Goal: Transaction & Acquisition: Book appointment/travel/reservation

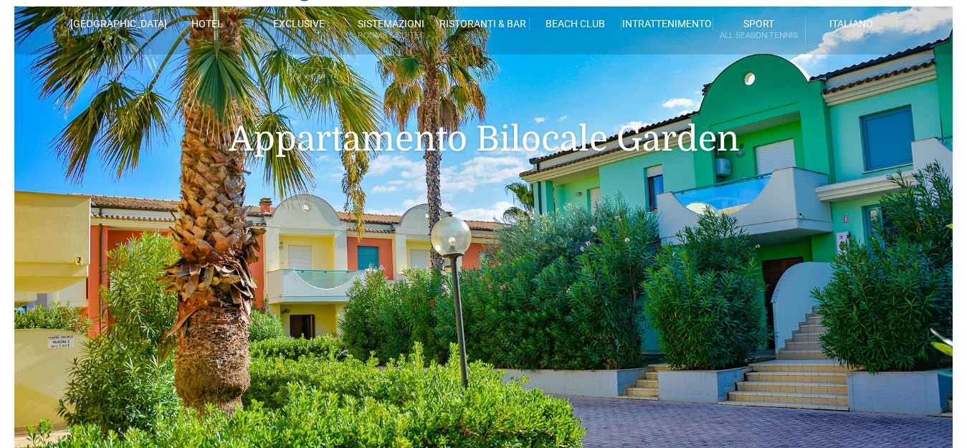
click at [432, 285] on link "Villino trilocale in legno" at bounding box center [442, 286] width 143 height 26
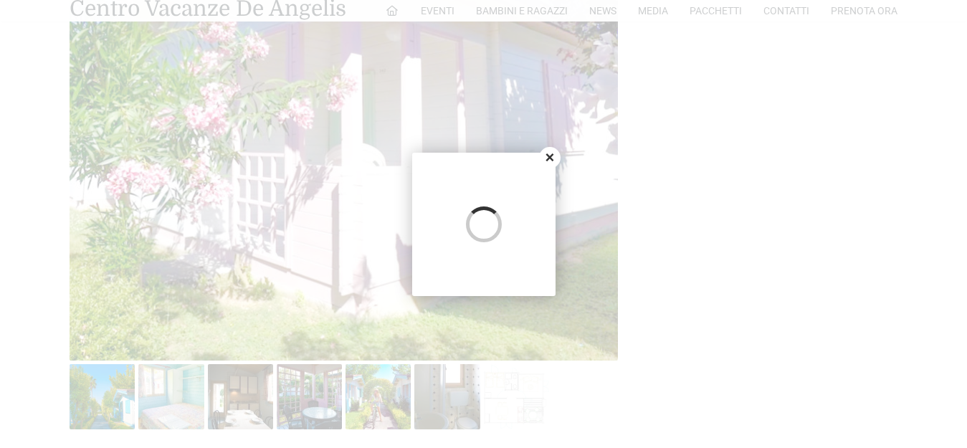
click at [856, 126] on div at bounding box center [483, 224] width 967 height 448
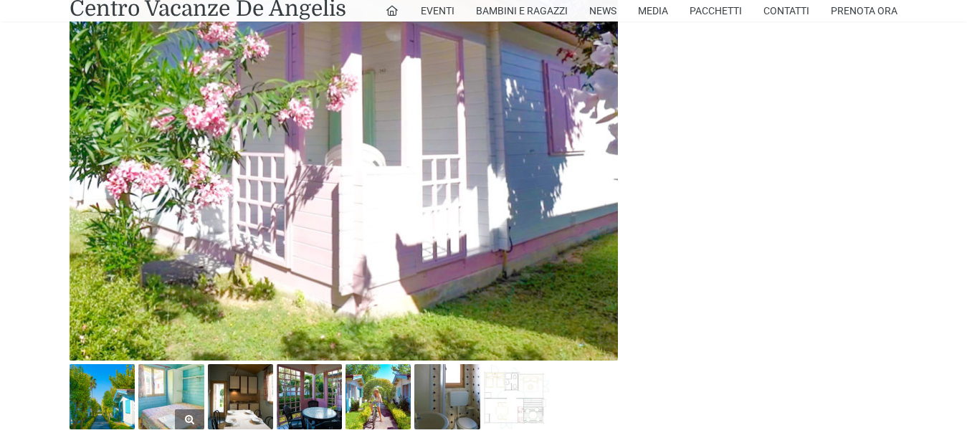
click at [182, 382] on img at bounding box center [170, 396] width 65 height 65
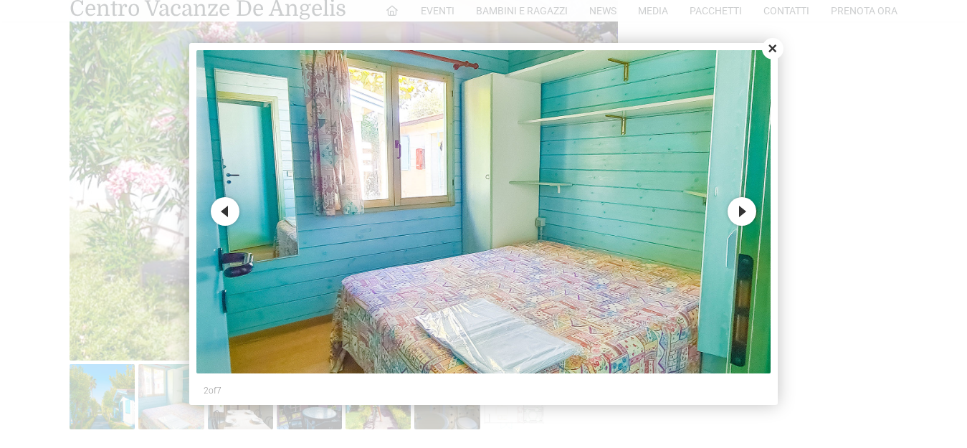
click at [742, 215] on button "Next" at bounding box center [742, 211] width 29 height 29
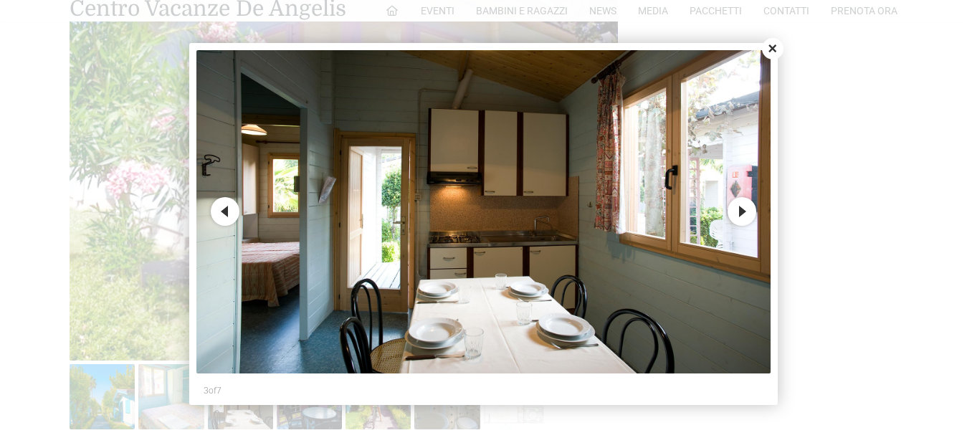
click at [748, 215] on button "Next" at bounding box center [742, 211] width 29 height 29
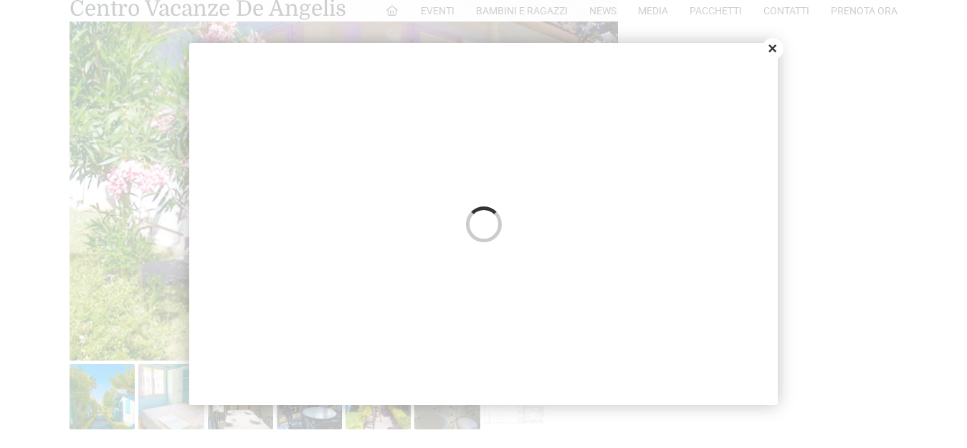
click at [774, 49] on button "Close" at bounding box center [773, 49] width 22 height 22
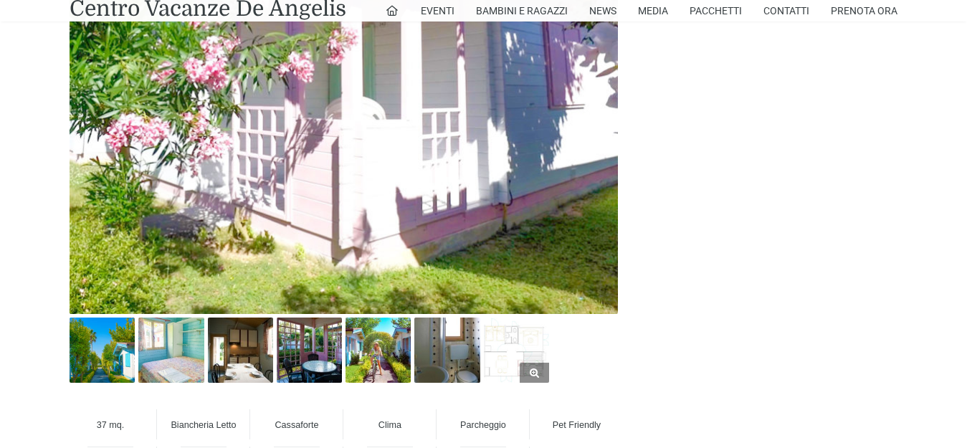
scroll to position [789, 0]
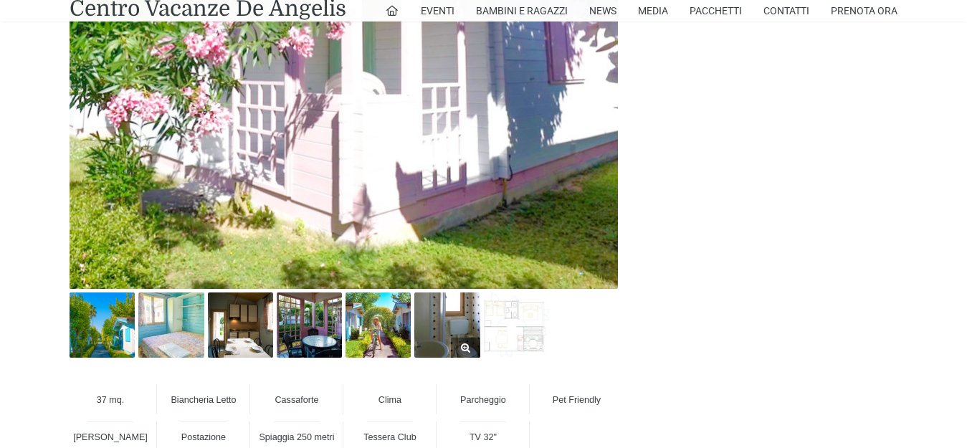
click at [448, 316] on img at bounding box center [447, 325] width 65 height 65
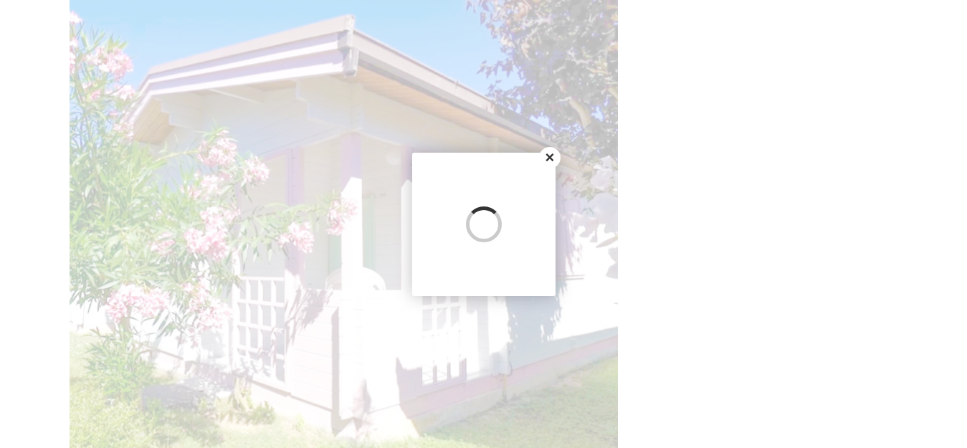
scroll to position [574, 0]
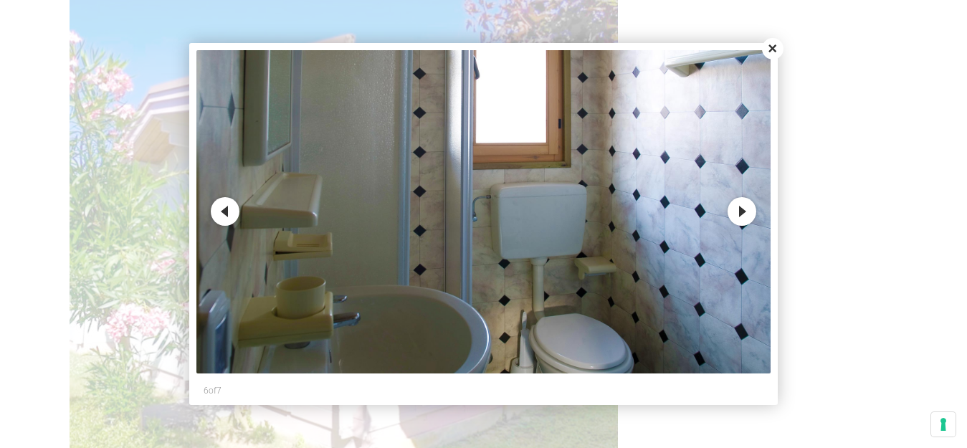
click at [739, 213] on button "Next" at bounding box center [742, 211] width 29 height 29
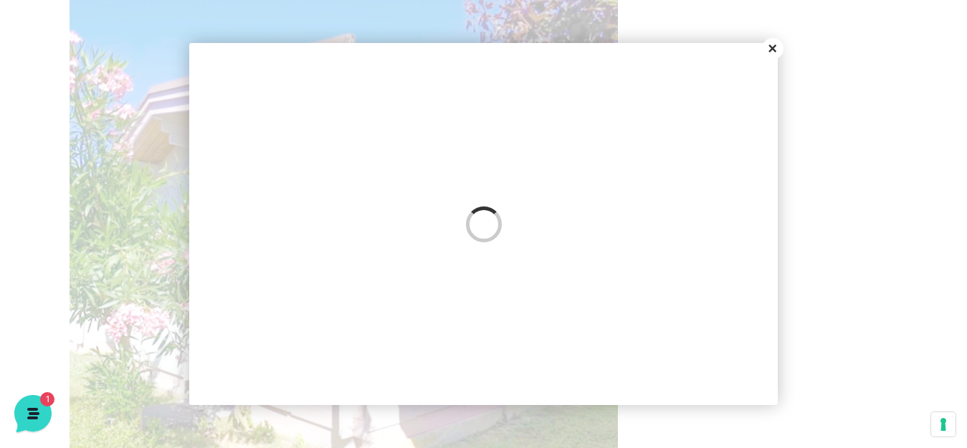
scroll to position [0, 0]
click at [943, 96] on div at bounding box center [483, 224] width 967 height 448
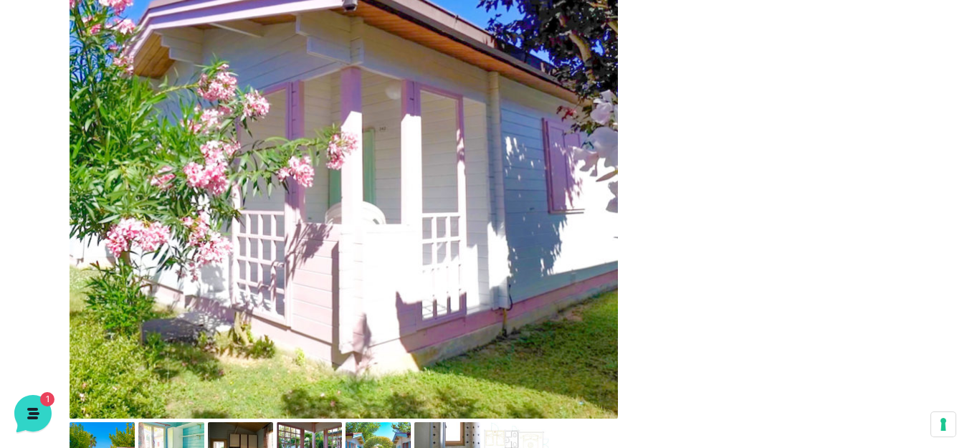
scroll to position [717, 0]
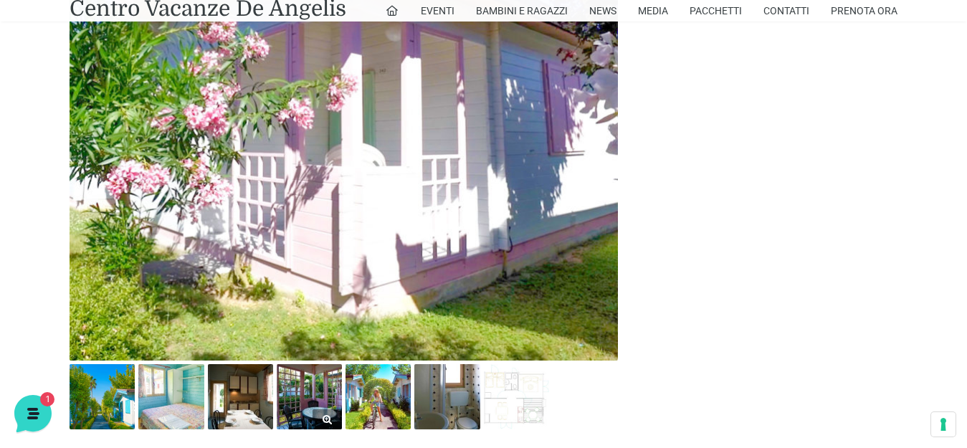
click at [316, 390] on img at bounding box center [309, 396] width 65 height 65
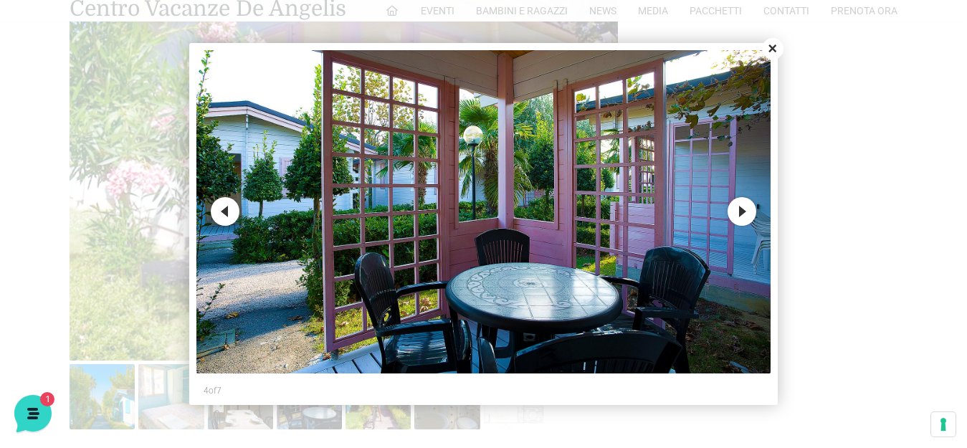
click at [738, 215] on button "Next" at bounding box center [742, 211] width 29 height 29
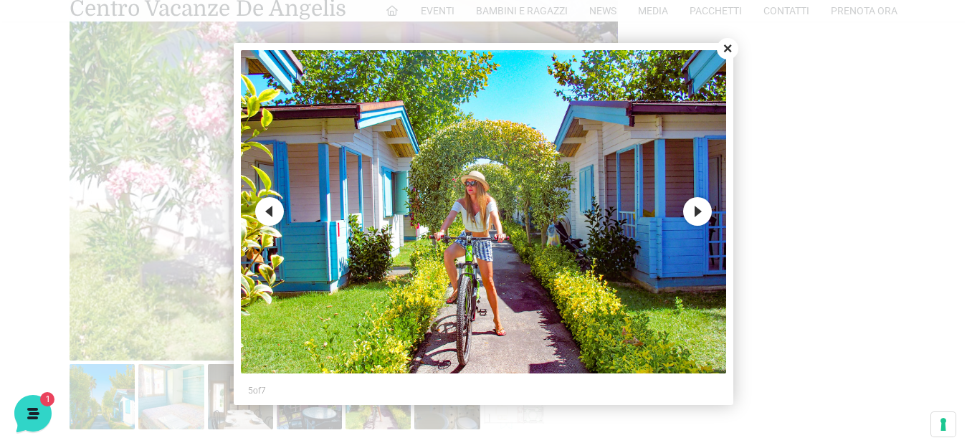
click at [702, 207] on button "Next" at bounding box center [697, 211] width 29 height 29
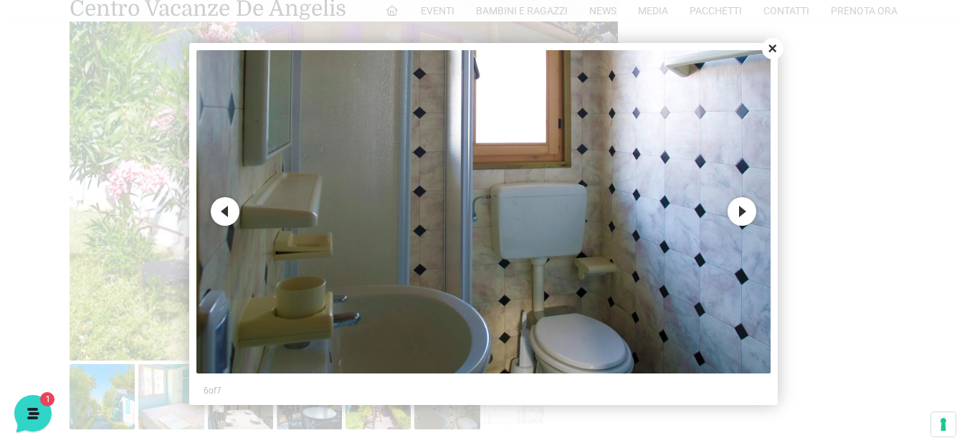
click at [737, 207] on button "Next" at bounding box center [742, 211] width 29 height 29
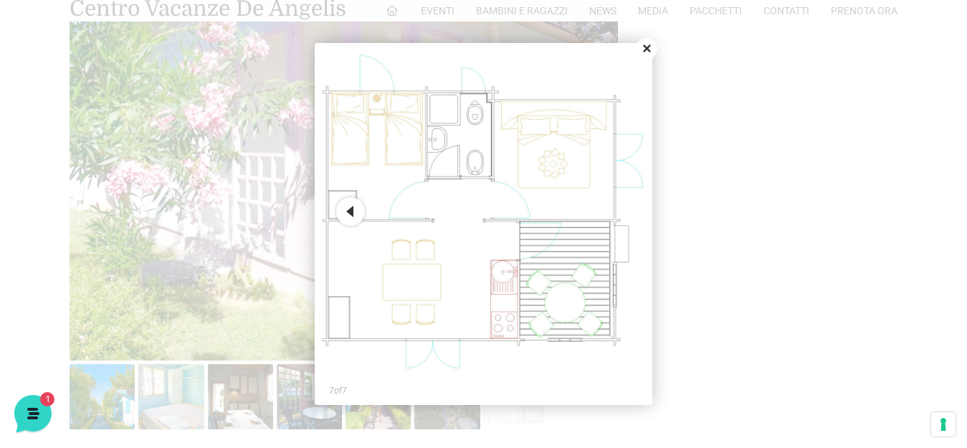
click at [640, 49] on button "Close" at bounding box center [647, 49] width 22 height 22
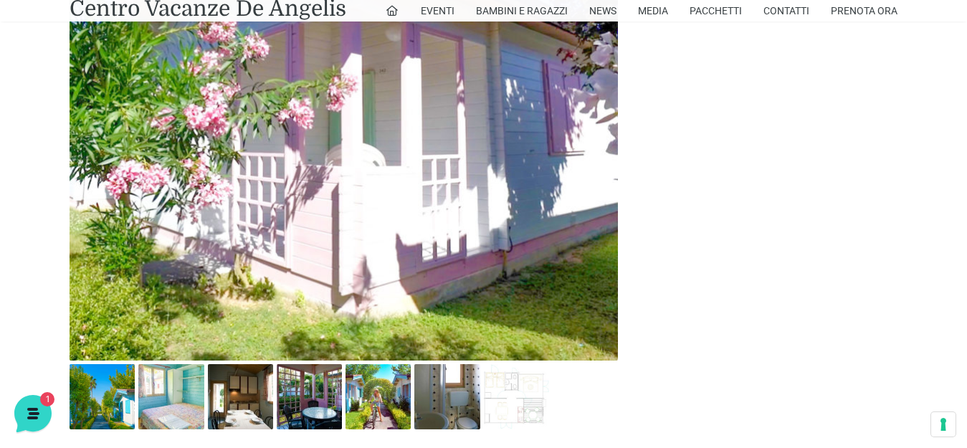
scroll to position [789, 0]
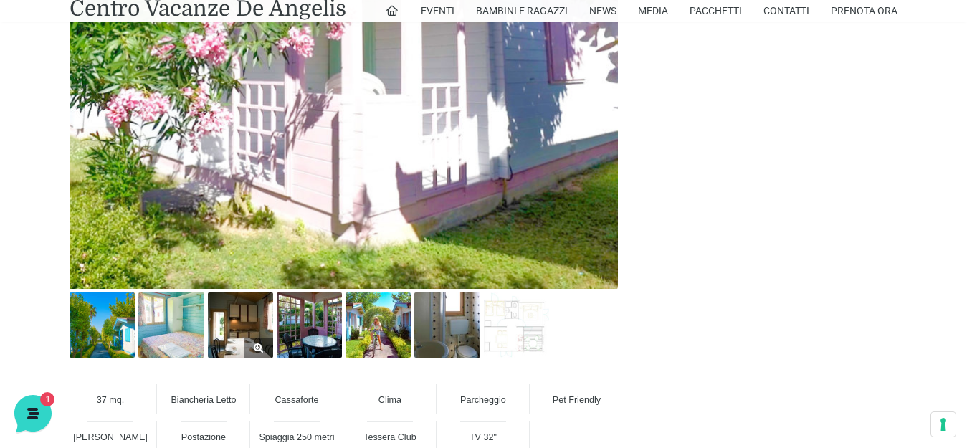
click at [233, 319] on img at bounding box center [240, 325] width 65 height 65
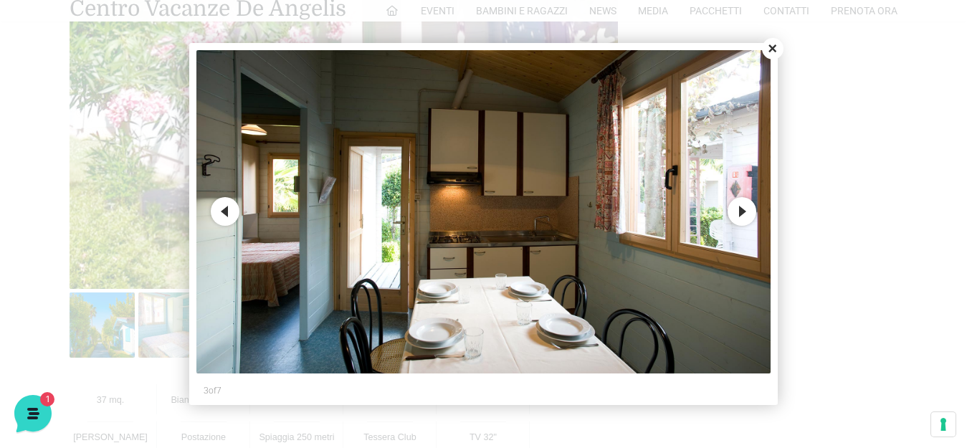
click at [735, 212] on button "Next" at bounding box center [742, 211] width 29 height 29
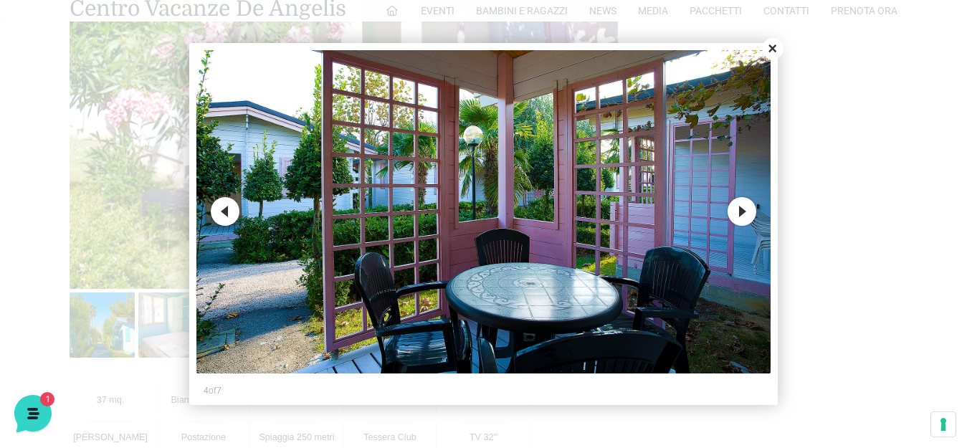
click at [747, 210] on button "Next" at bounding box center [742, 211] width 29 height 29
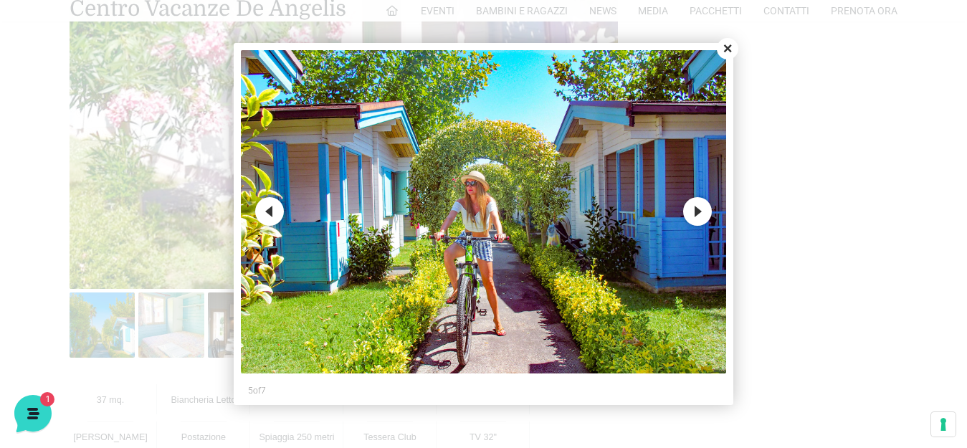
click at [706, 214] on button "Next" at bounding box center [697, 211] width 29 height 29
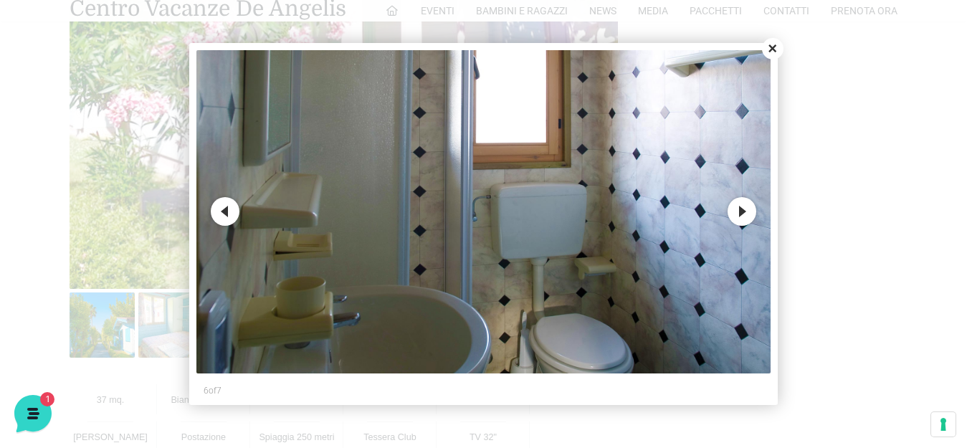
click at [746, 213] on button "Next" at bounding box center [742, 211] width 29 height 29
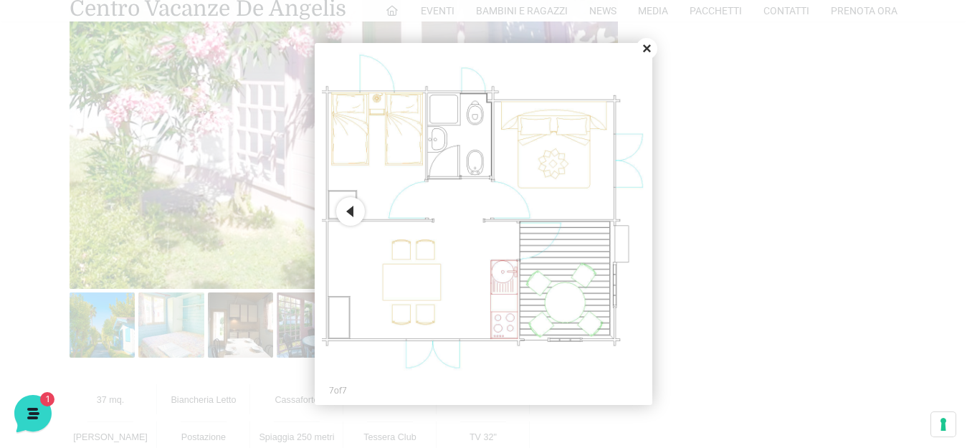
click at [648, 49] on button "Close" at bounding box center [647, 49] width 22 height 22
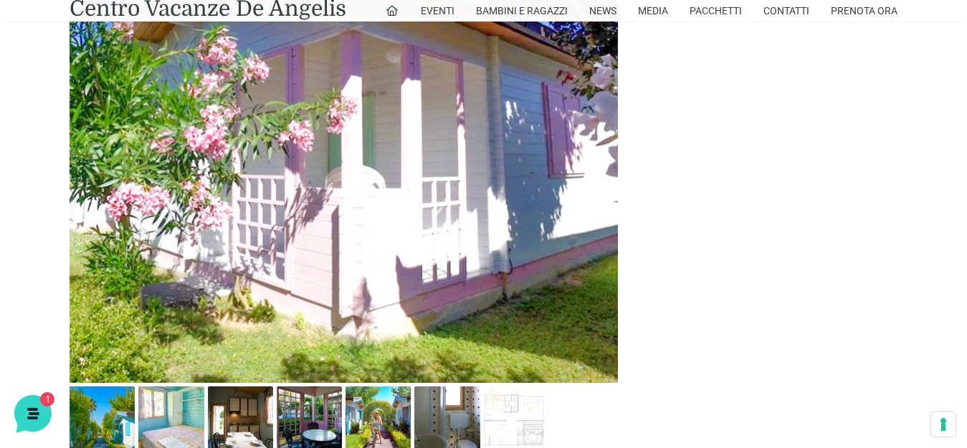
scroll to position [932, 0]
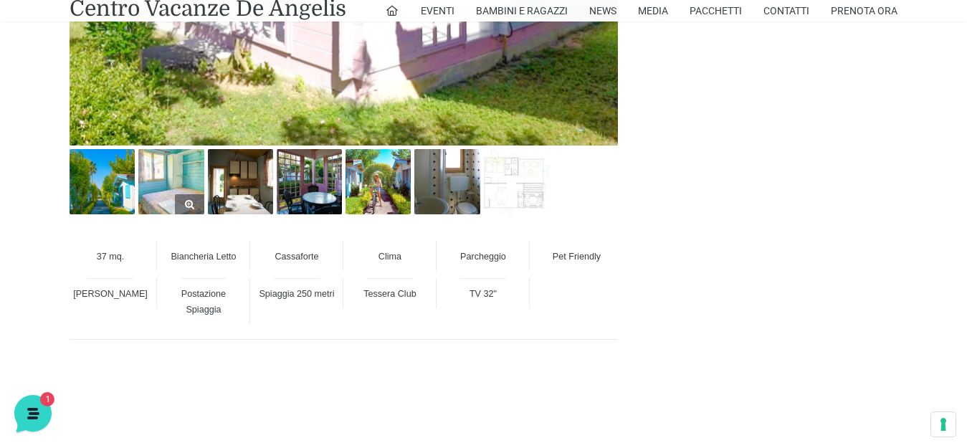
click at [160, 179] on img at bounding box center [170, 181] width 65 height 65
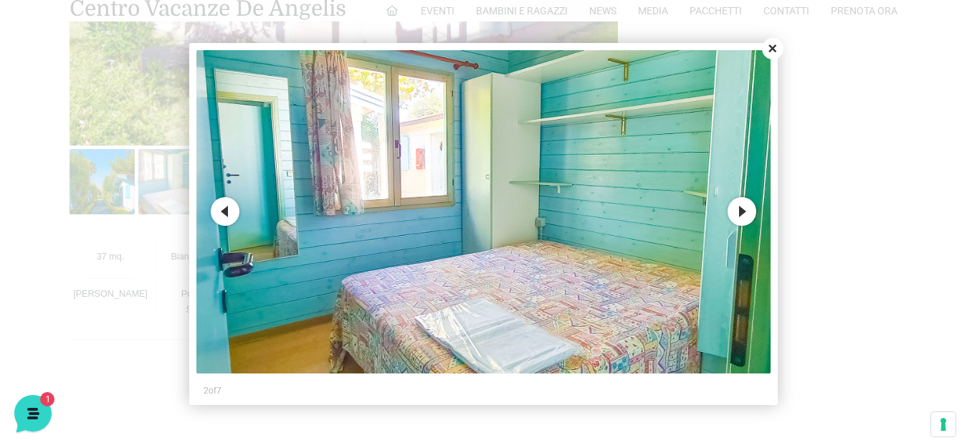
click at [739, 212] on button "Next" at bounding box center [742, 211] width 29 height 29
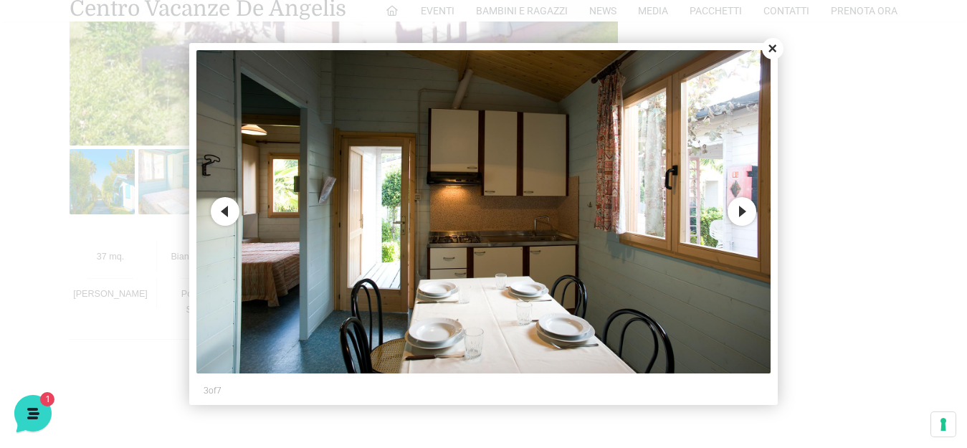
click at [742, 217] on button "Next" at bounding box center [742, 211] width 29 height 29
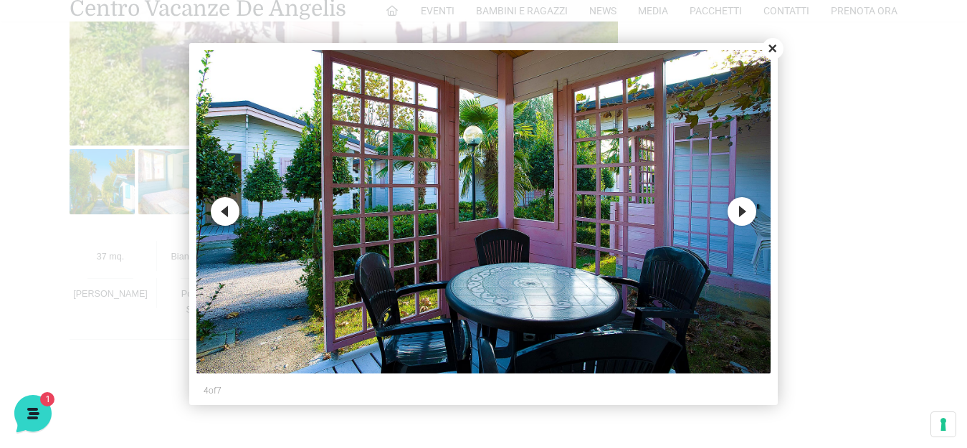
click at [742, 217] on button "Next" at bounding box center [742, 211] width 29 height 29
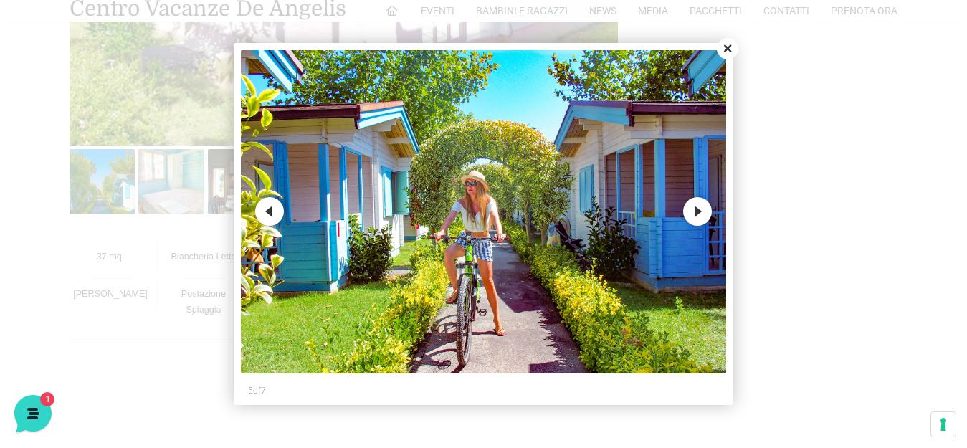
click at [697, 212] on button "Next" at bounding box center [697, 211] width 29 height 29
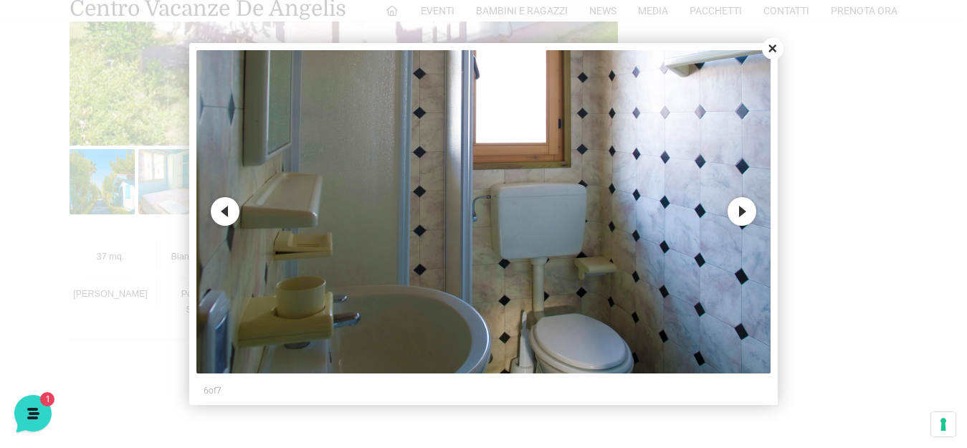
click at [748, 212] on button "Next" at bounding box center [742, 211] width 29 height 29
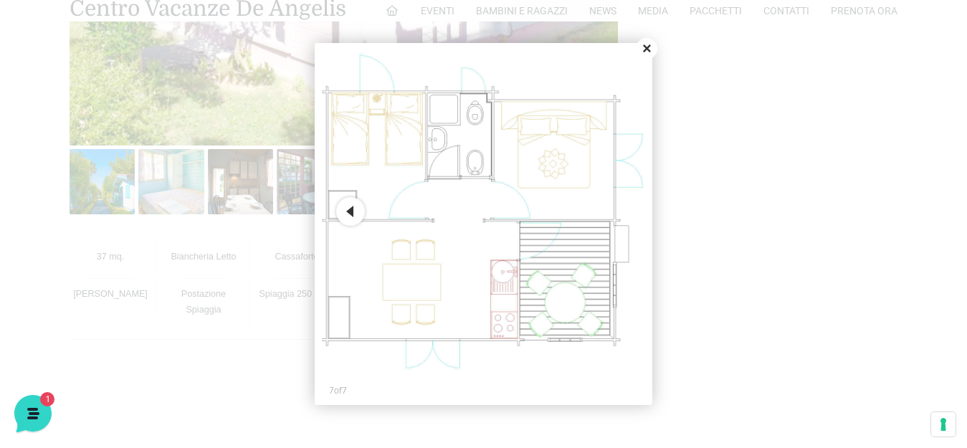
click at [647, 50] on button "Close" at bounding box center [647, 49] width 22 height 22
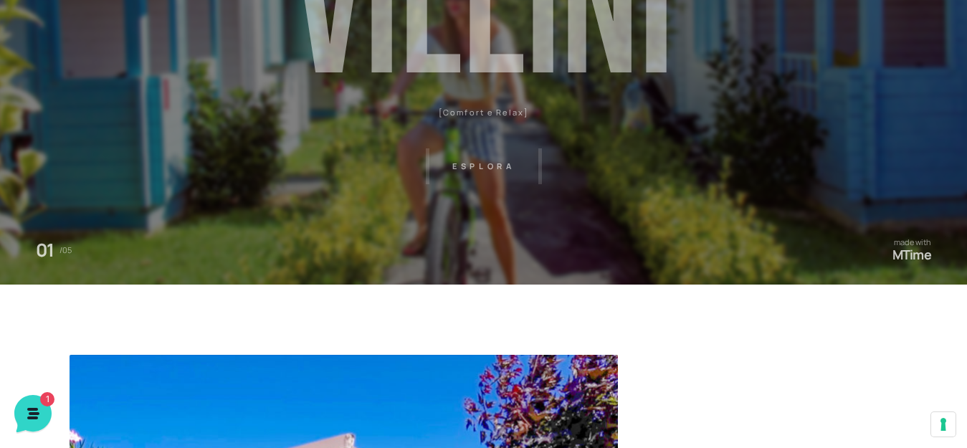
scroll to position [0, 0]
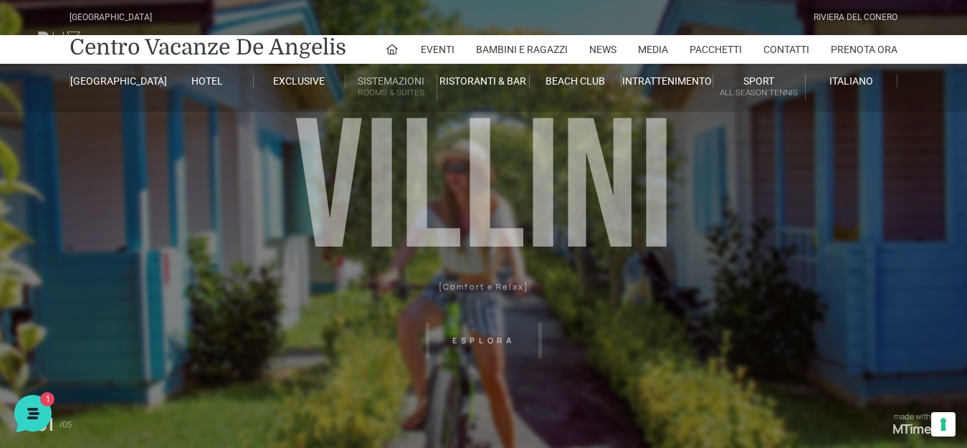
click at [397, 78] on link "Sistemazioni Rooms & Suites" at bounding box center [392, 88] width 92 height 27
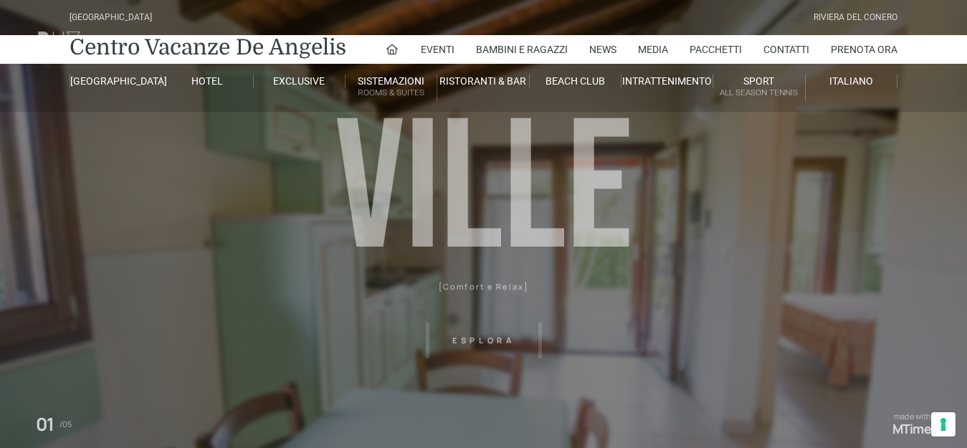
scroll to position [72, 0]
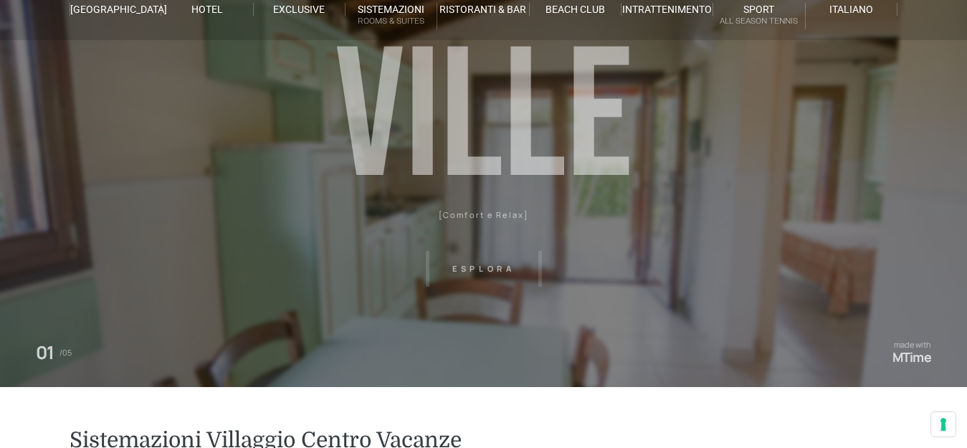
click at [486, 269] on header "Villaggio Hotel Resort Riviera Del Conero Centro Vacanze De Angelis Eventi Miss…" at bounding box center [483, 215] width 967 height 574
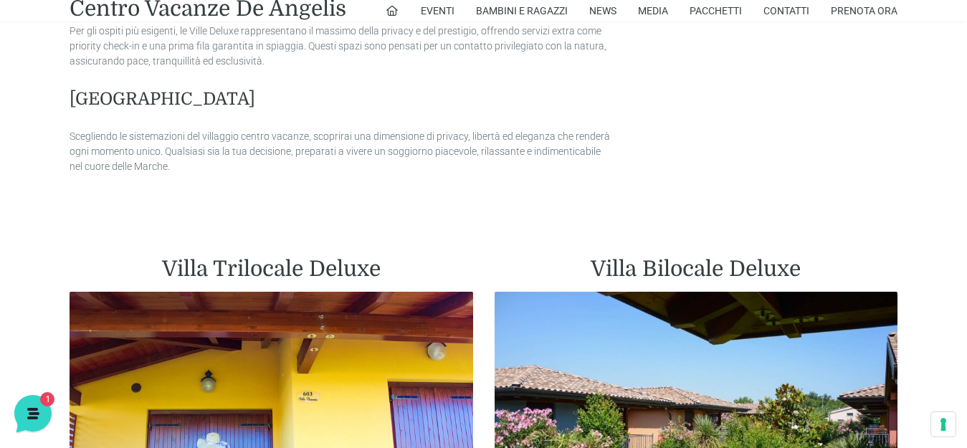
scroll to position [1004, 0]
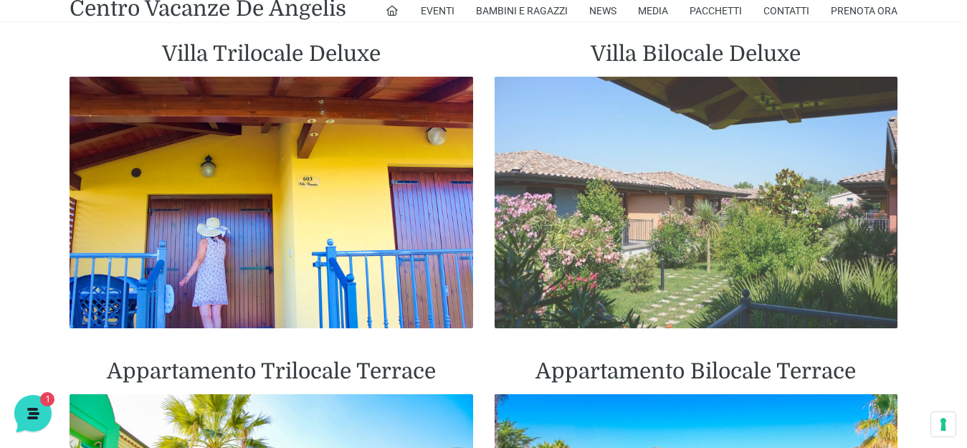
click at [696, 221] on img at bounding box center [697, 203] width 404 height 252
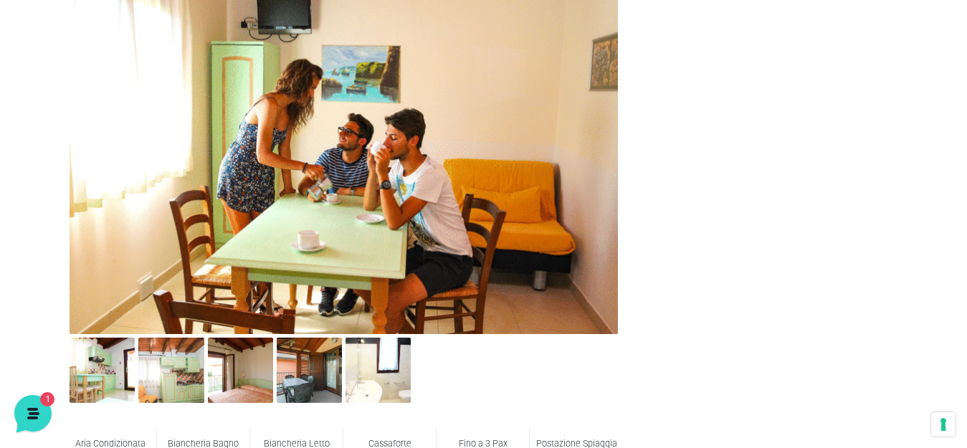
scroll to position [645, 0]
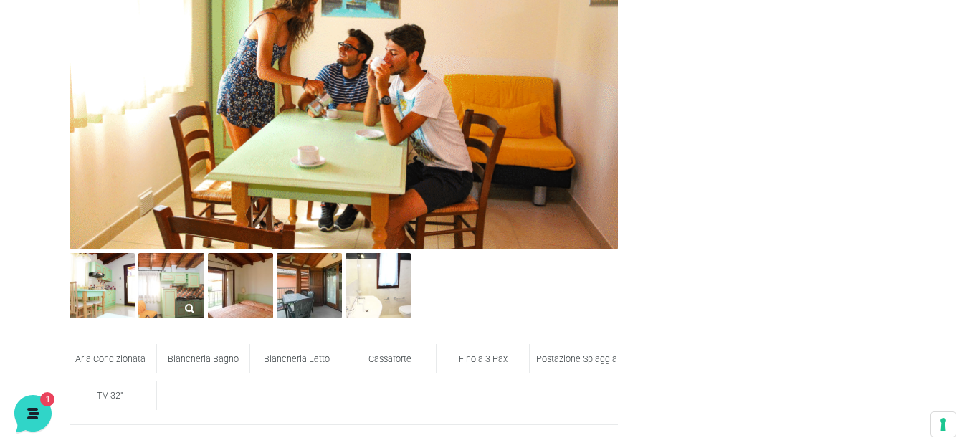
click at [165, 281] on img at bounding box center [170, 285] width 65 height 65
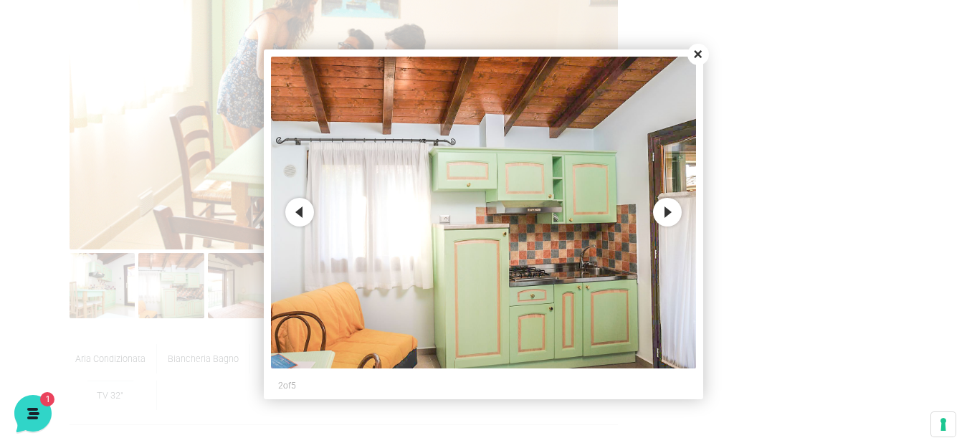
click at [665, 219] on button "Next" at bounding box center [667, 212] width 29 height 29
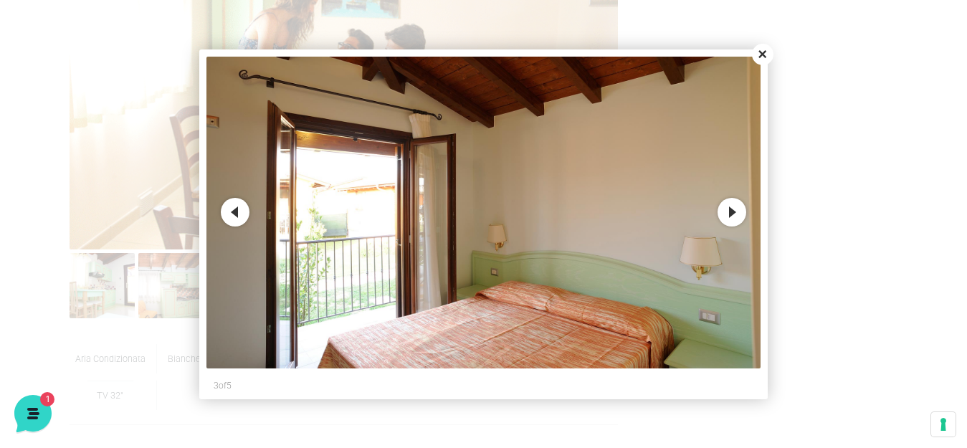
click at [733, 217] on button "Next" at bounding box center [732, 212] width 29 height 29
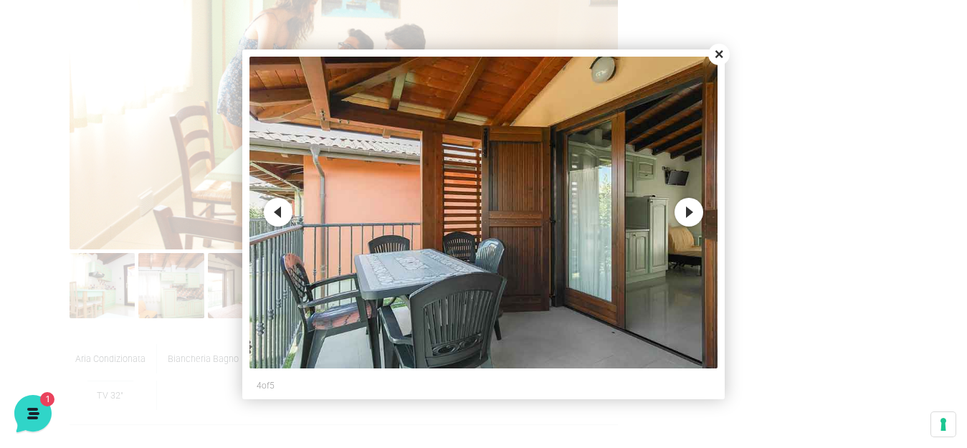
click at [694, 212] on button "Next" at bounding box center [689, 212] width 29 height 29
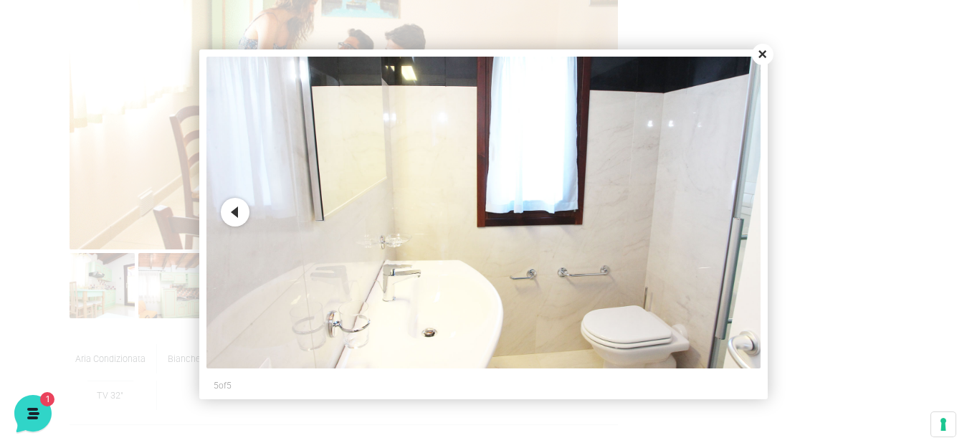
click at [761, 55] on button "Close" at bounding box center [763, 55] width 22 height 22
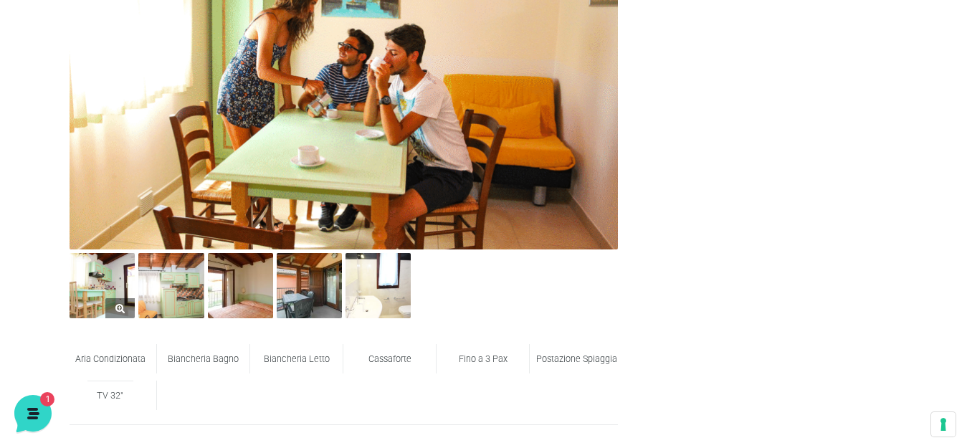
click at [93, 266] on img at bounding box center [102, 285] width 65 height 65
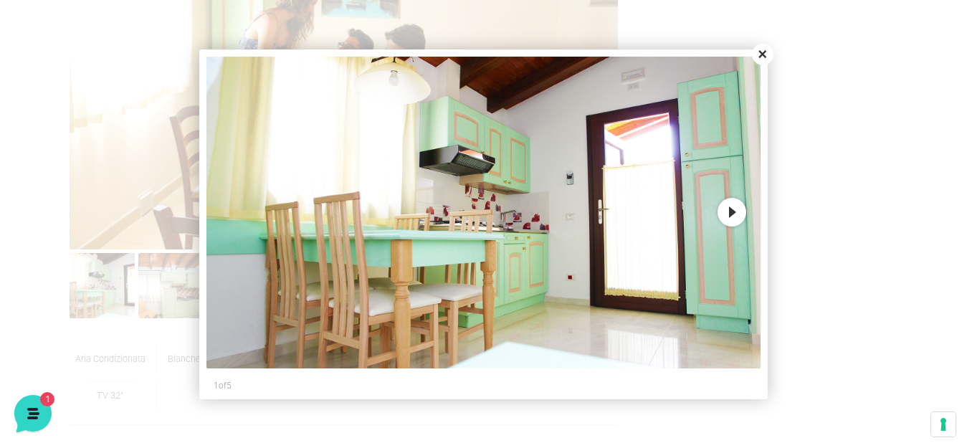
click at [738, 215] on button "Next" at bounding box center [732, 212] width 29 height 29
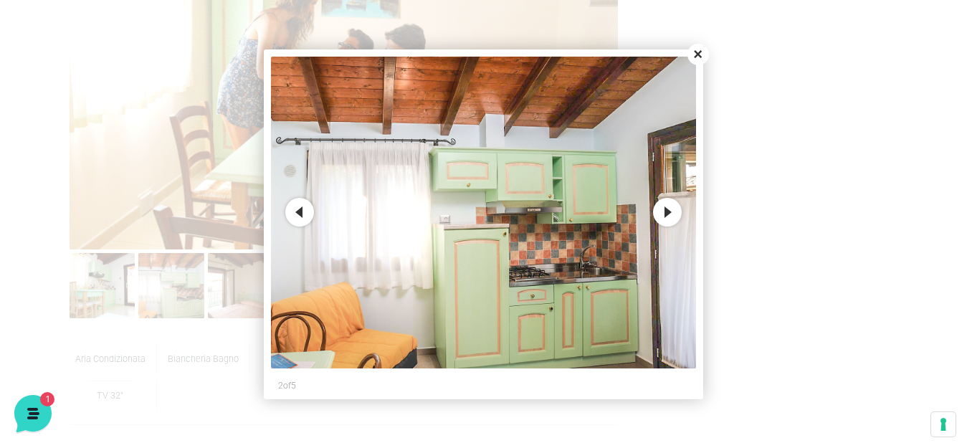
click at [675, 213] on button "Next" at bounding box center [667, 212] width 29 height 29
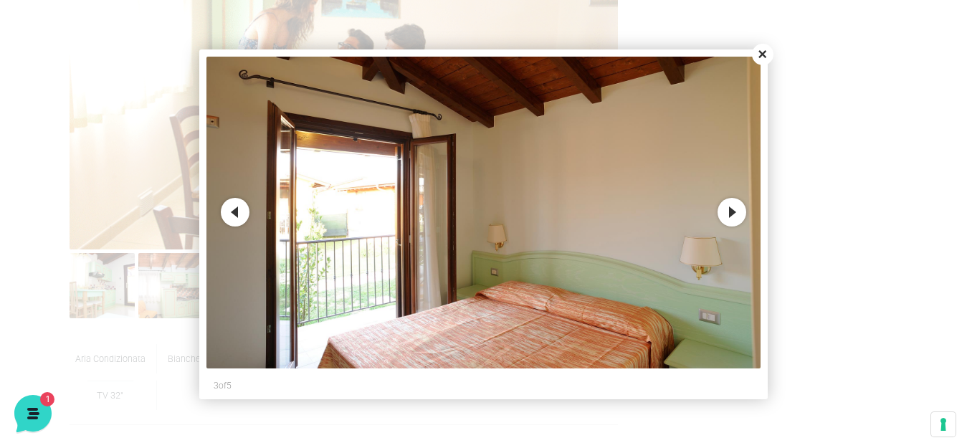
click at [768, 52] on button "Close" at bounding box center [763, 55] width 22 height 22
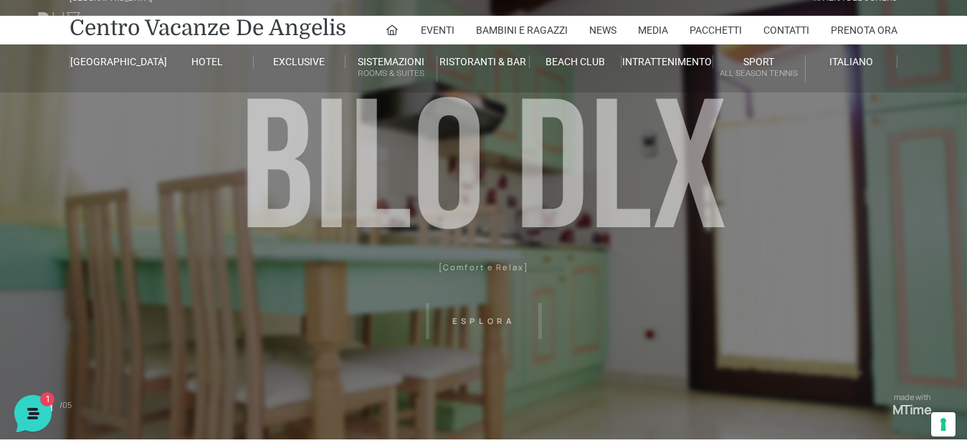
scroll to position [0, 0]
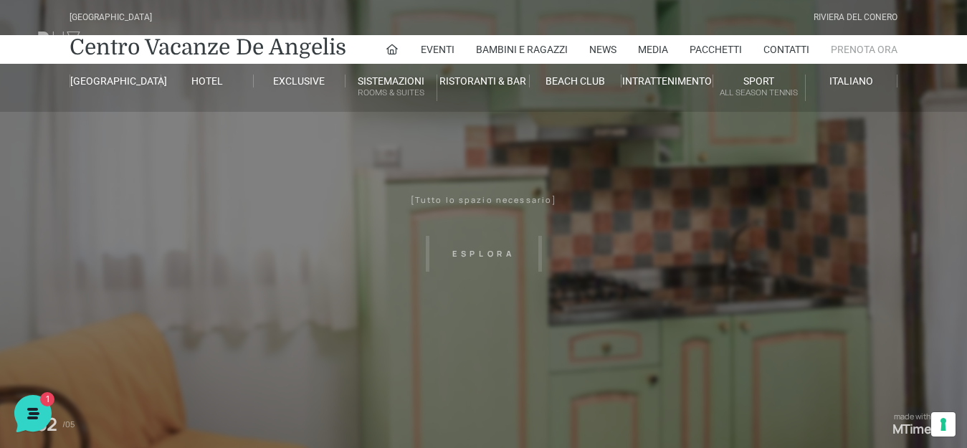
click at [873, 48] on link "Prenota Ora" at bounding box center [864, 49] width 67 height 29
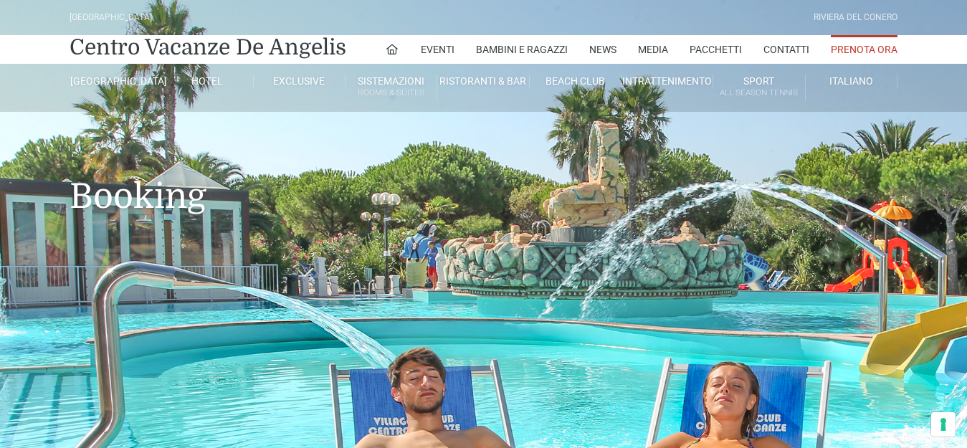
type input "[DATE]"
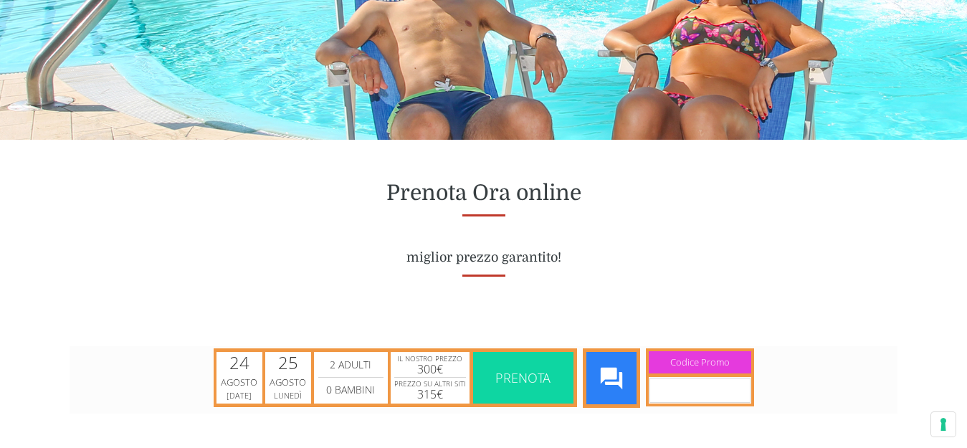
scroll to position [502, 0]
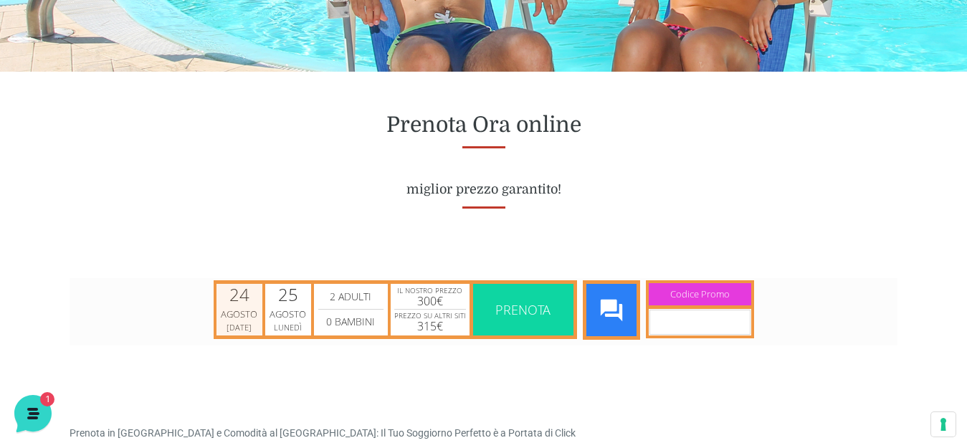
click at [250, 314] on div "Agosto" at bounding box center [240, 314] width 42 height 14
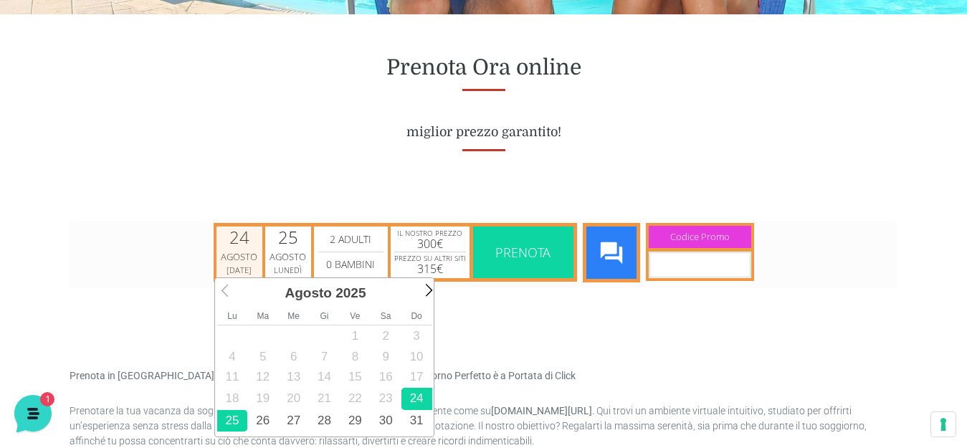
scroll to position [645, 0]
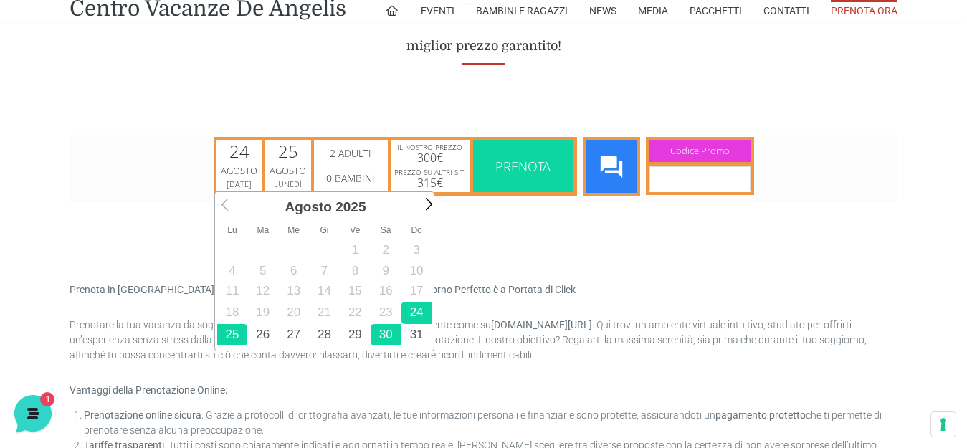
click at [379, 334] on link "30" at bounding box center [386, 334] width 31 height 22
type input "[DATE]"
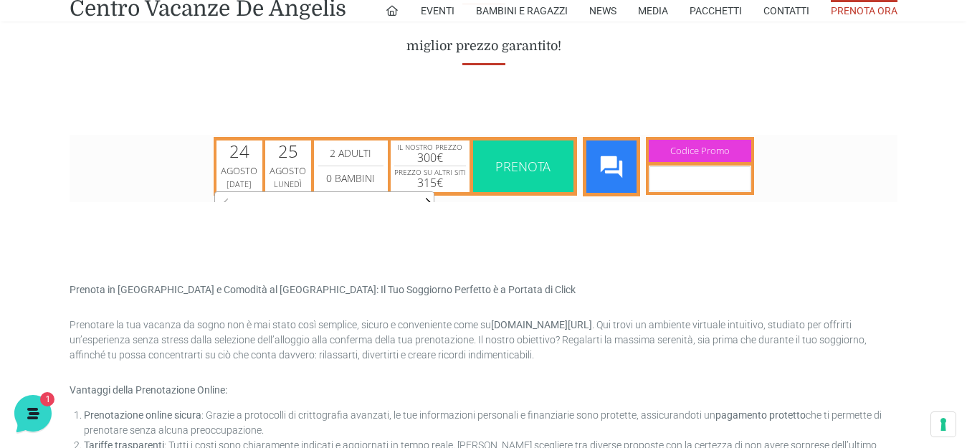
scroll to position [0, 0]
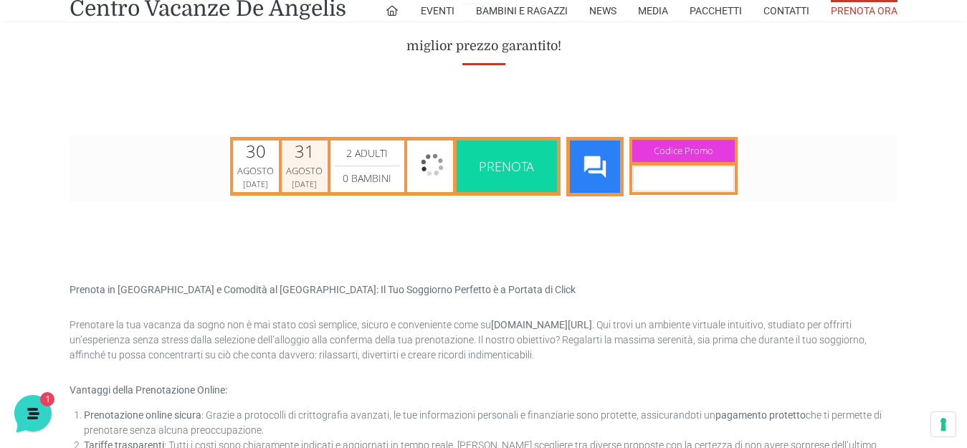
click at [299, 185] on div "[DATE]" at bounding box center [304, 183] width 32 height 11
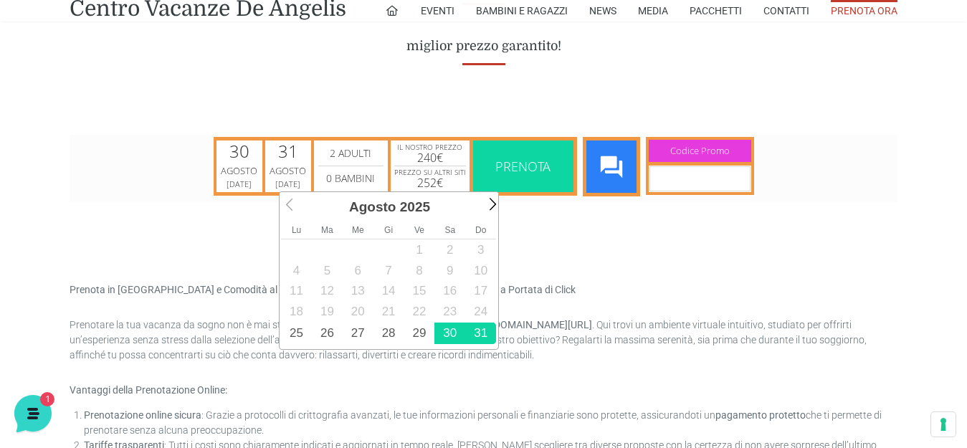
click at [451, 337] on link "30" at bounding box center [450, 333] width 31 height 22
type input "[DATE]"
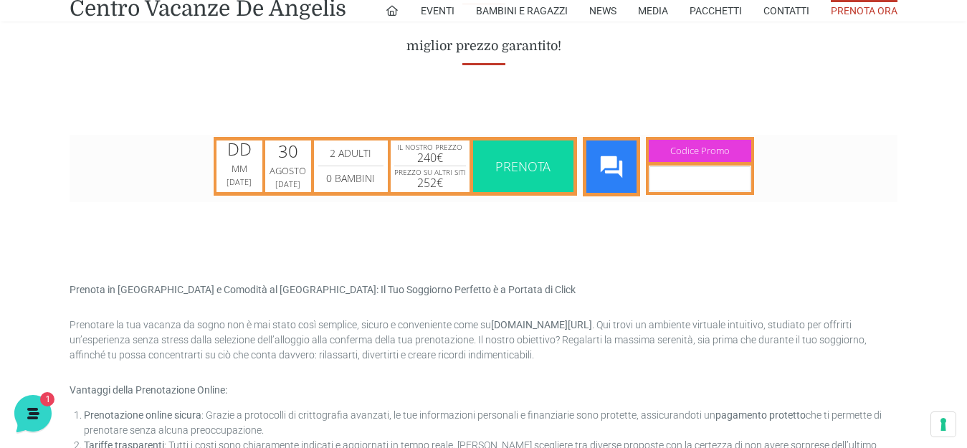
scroll to position [0, 0]
click at [290, 166] on div "Agosto" at bounding box center [288, 171] width 42 height 14
click at [251, 169] on div "MM" at bounding box center [239, 168] width 39 height 14
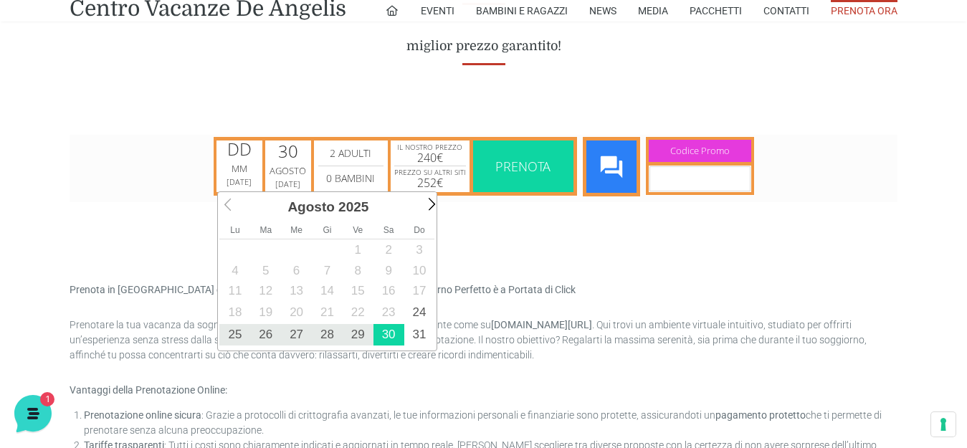
click at [396, 338] on link "30" at bounding box center [389, 334] width 31 height 22
type input "[DATE]"
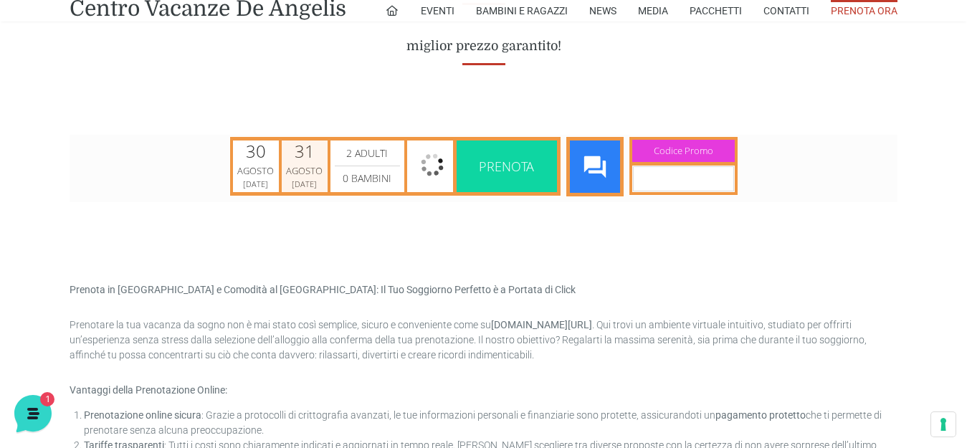
click at [282, 164] on div "[DATE] [DATE]" at bounding box center [305, 165] width 46 height 51
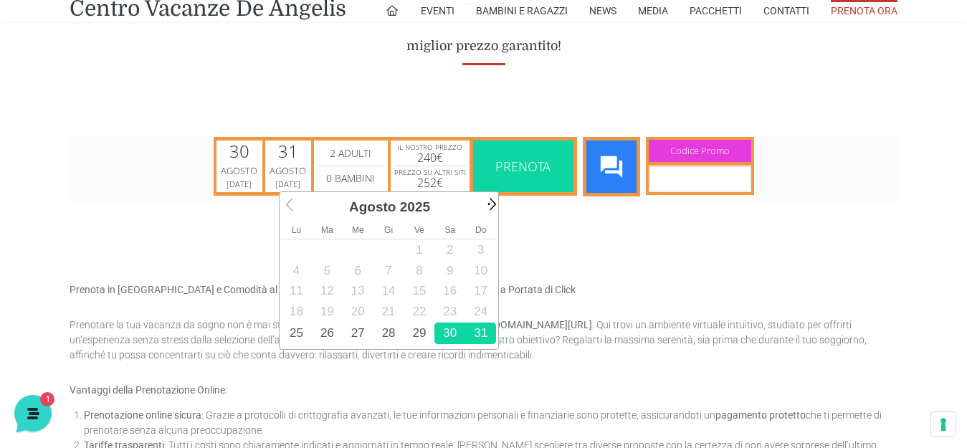
click at [483, 202] on span "Next" at bounding box center [491, 203] width 16 height 16
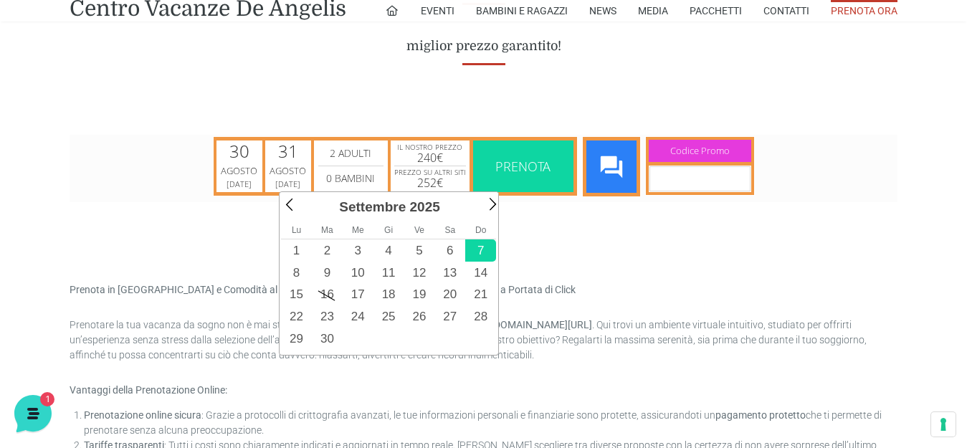
click at [483, 253] on link "7" at bounding box center [480, 250] width 31 height 22
type input "[DATE]"
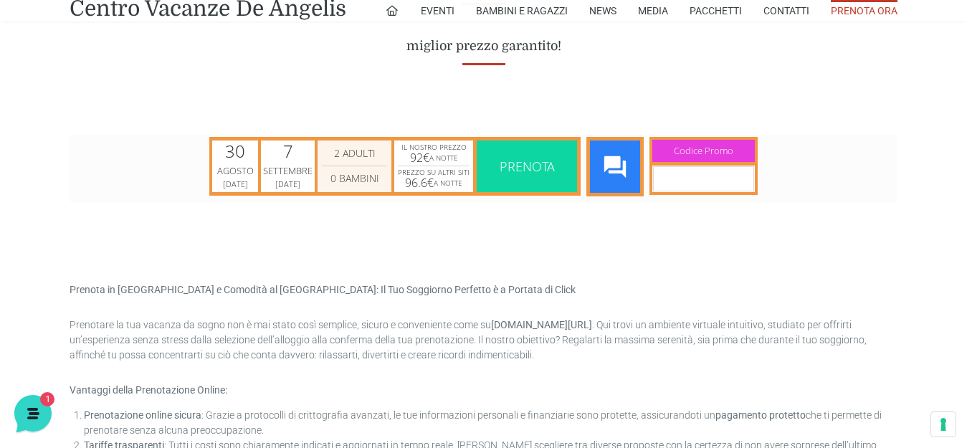
click at [370, 156] on select "2 Adulti 3 Adulti 4 Adulti 5 Adulti 6 Adulti 7 Adulti 8 Adulti 9 Adulti 10 Adul…" at bounding box center [354, 152] width 65 height 17
select select "3"
click at [322, 144] on select "2 Adulti 3 Adulti 4 Adulti 5 Adulti 6 Adulti 7 Adulti 8 Adulti 9 Adulti 10 Adul…" at bounding box center [354, 152] width 65 height 17
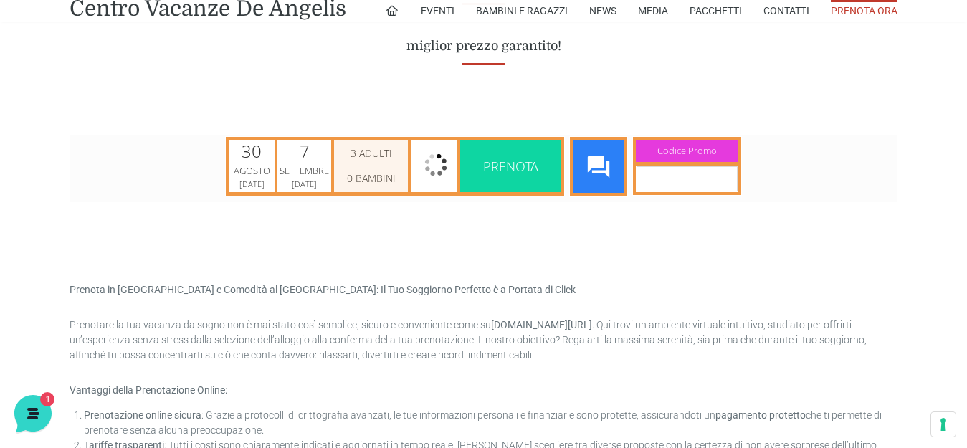
click at [351, 179] on select "0 Bambini 1 Bambini 2 Bambini 3 Bambini 4 Bambini 5 Bambini 6 Bambini 7 Bambini…" at bounding box center [370, 177] width 65 height 17
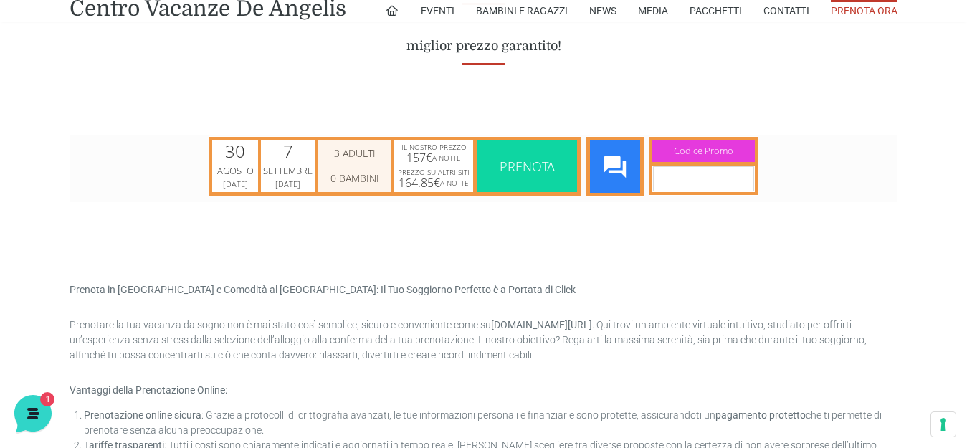
select select "2"
click at [322, 169] on select "0 Bambini 1 Bambini 2 Bambini 3 Bambini 4 Bambini 5 Bambini 6 Bambini 7 Bambini…" at bounding box center [354, 177] width 65 height 17
click at [522, 169] on span "Prenota" at bounding box center [527, 165] width 55 height 17
